Goal: Navigation & Orientation: Understand site structure

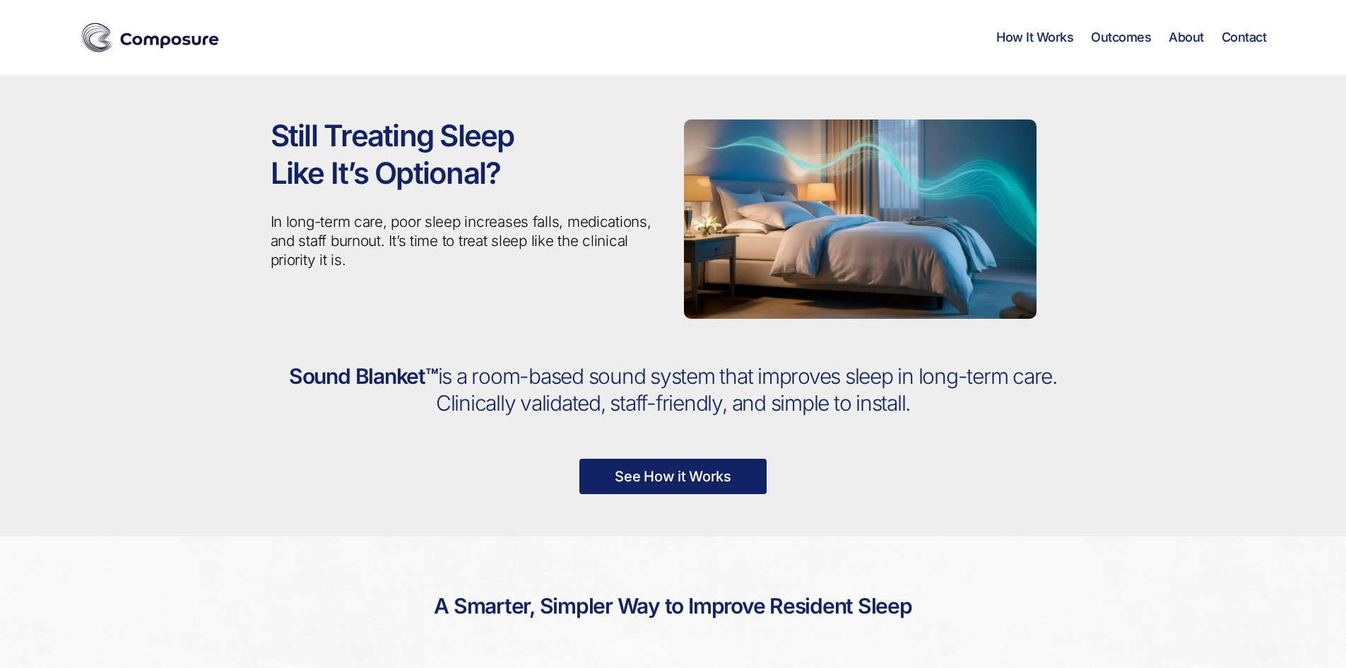
click at [1235, 32] on link "Contact" at bounding box center [1243, 38] width 45 height 16
click at [1245, 37] on link "Contact" at bounding box center [1243, 38] width 45 height 16
click at [1180, 40] on link "About" at bounding box center [1185, 38] width 35 height 16
click at [1102, 37] on link "Outcomes" at bounding box center [1121, 38] width 60 height 16
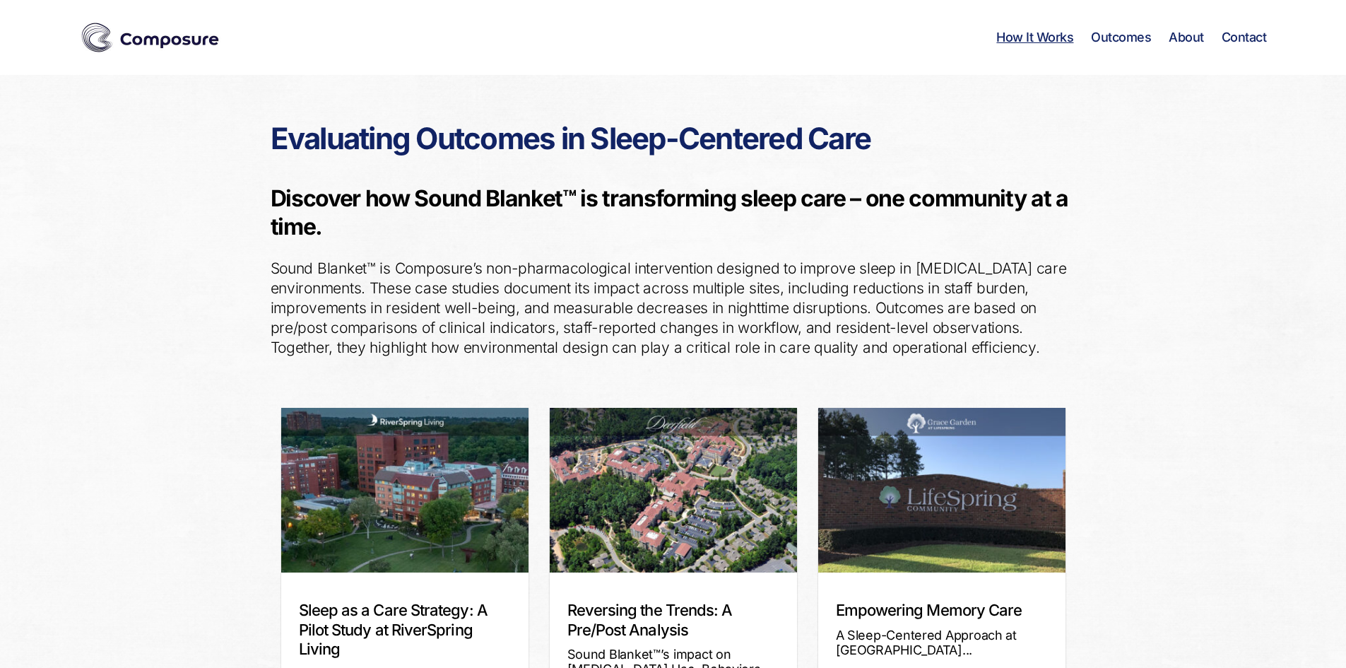
click at [1040, 39] on link "How It Works" at bounding box center [1034, 38] width 77 height 16
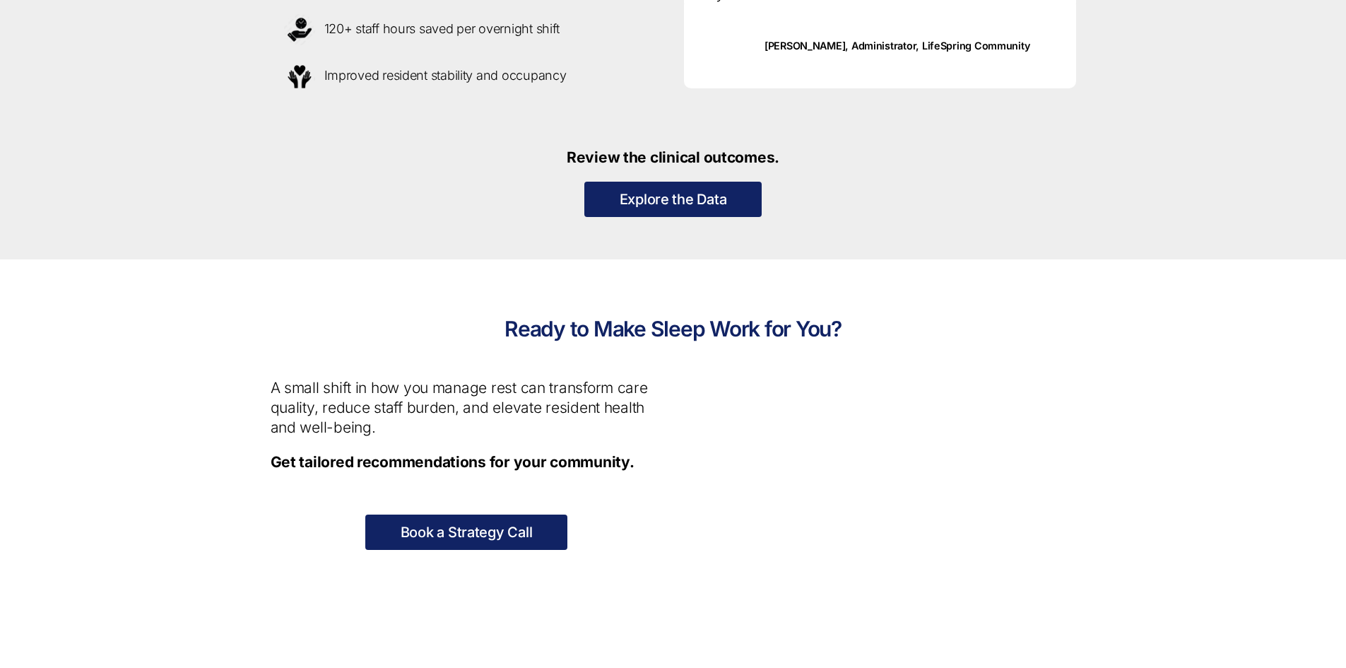
scroll to position [1043, 0]
